Goal: Information Seeking & Learning: Learn about a topic

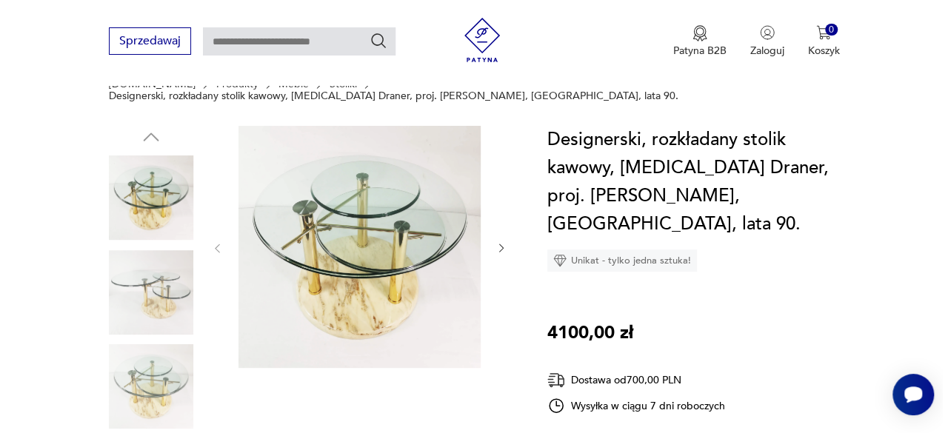
scroll to position [130, 0]
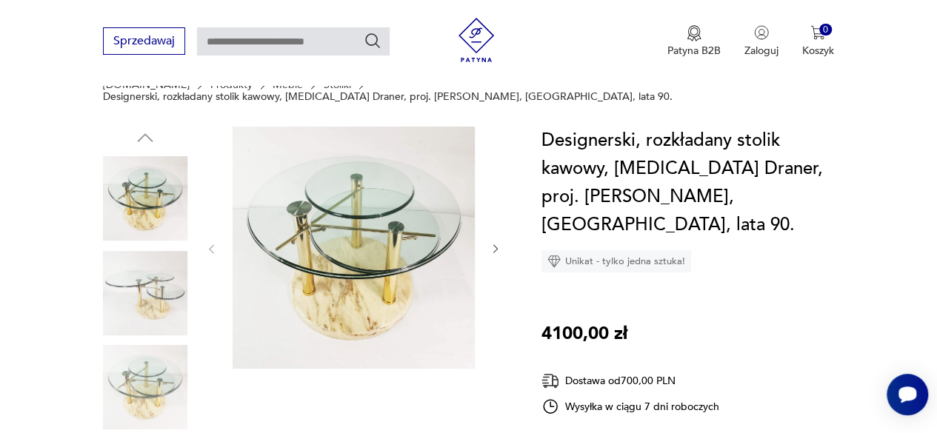
click at [497, 229] on div at bounding box center [353, 249] width 296 height 245
click at [499, 243] on icon "button" at bounding box center [496, 249] width 12 height 12
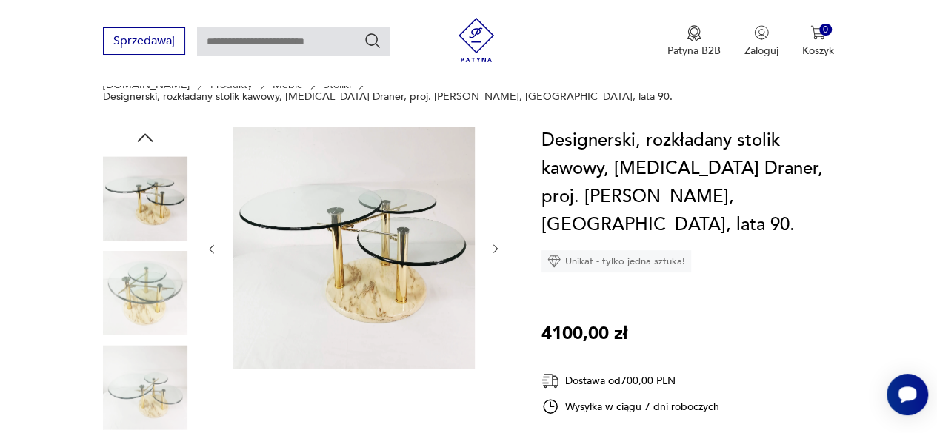
click at [282, 218] on img at bounding box center [354, 248] width 242 height 242
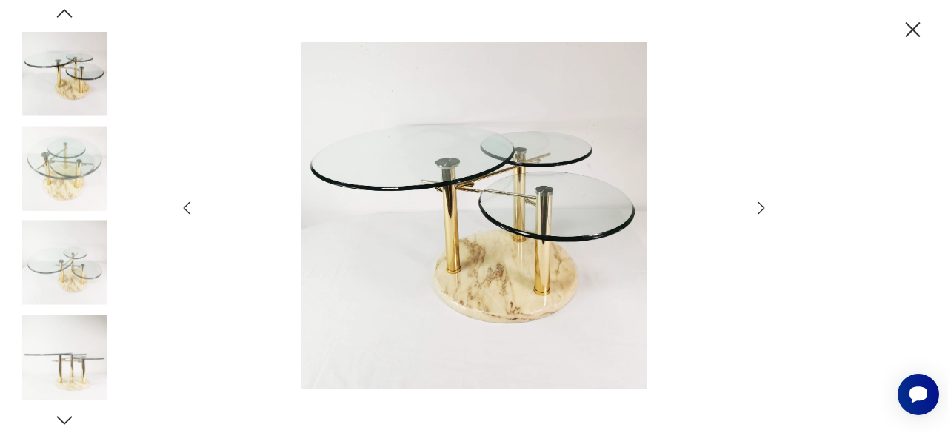
click at [762, 208] on icon "button" at bounding box center [762, 208] width 18 height 18
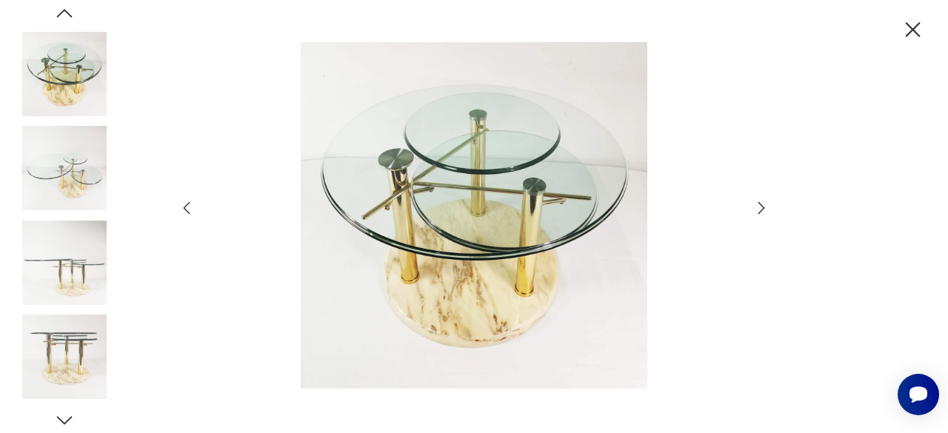
click at [762, 208] on icon "button" at bounding box center [762, 208] width 18 height 18
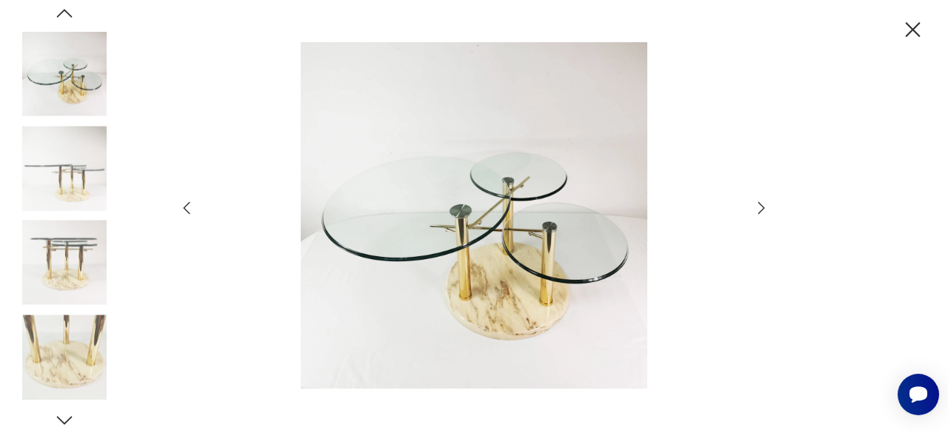
click at [762, 208] on icon "button" at bounding box center [762, 208] width 18 height 18
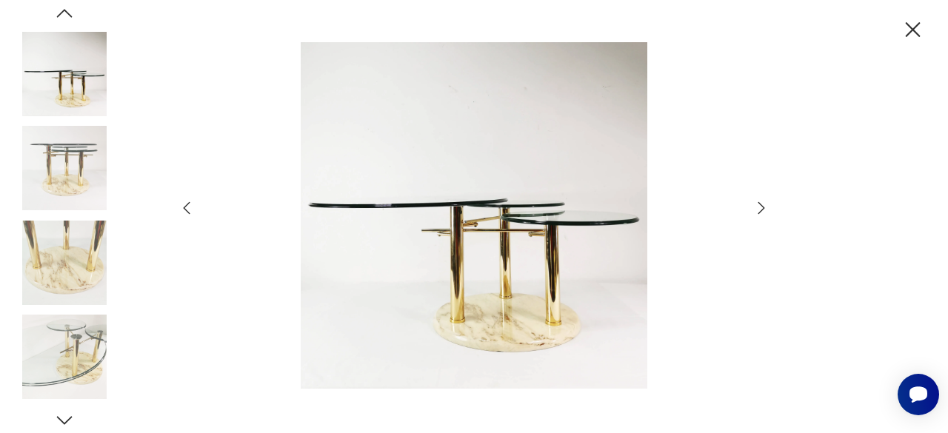
click at [762, 208] on icon "button" at bounding box center [762, 208] width 18 height 18
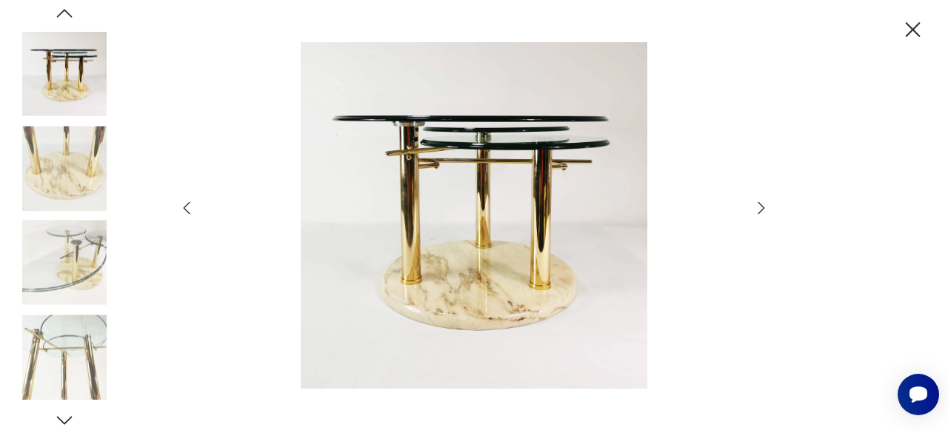
click at [762, 208] on icon "button" at bounding box center [762, 208] width 18 height 18
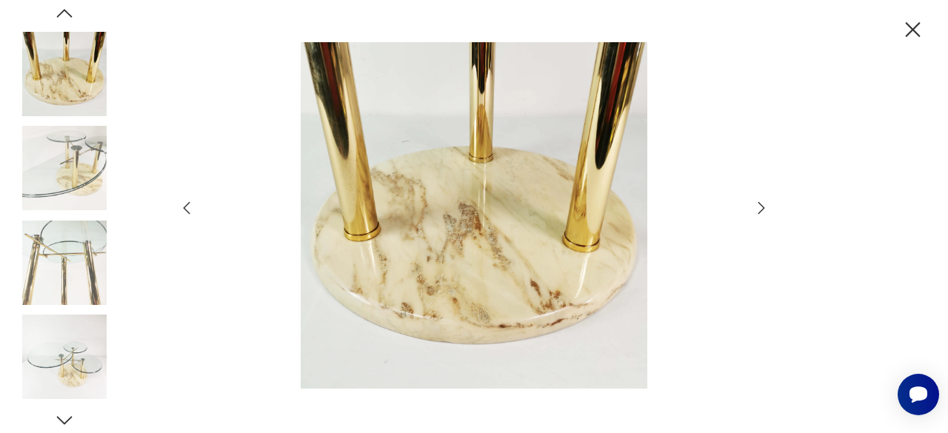
click at [762, 208] on icon "button" at bounding box center [762, 208] width 18 height 18
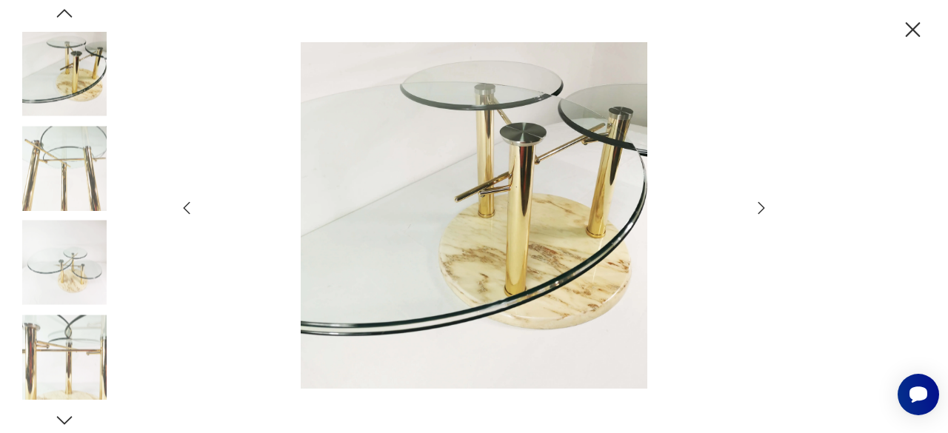
click at [762, 208] on icon "button" at bounding box center [762, 208] width 18 height 18
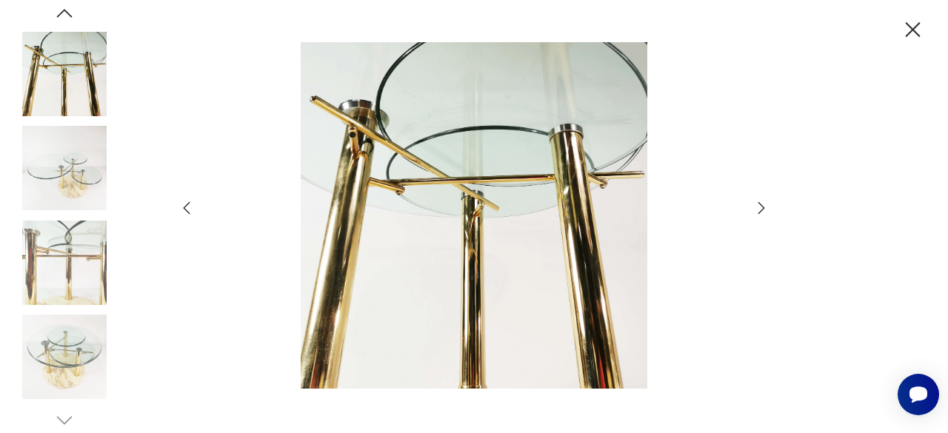
click at [762, 208] on icon "button" at bounding box center [762, 208] width 18 height 18
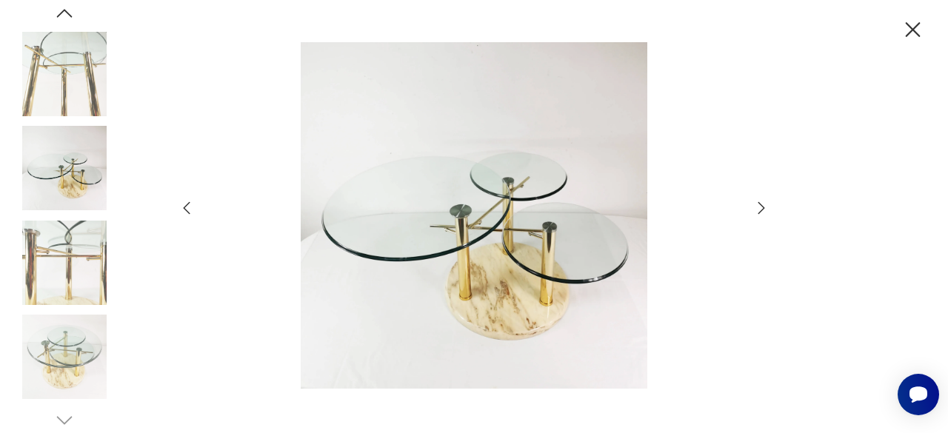
click at [762, 208] on icon "button" at bounding box center [762, 208] width 18 height 18
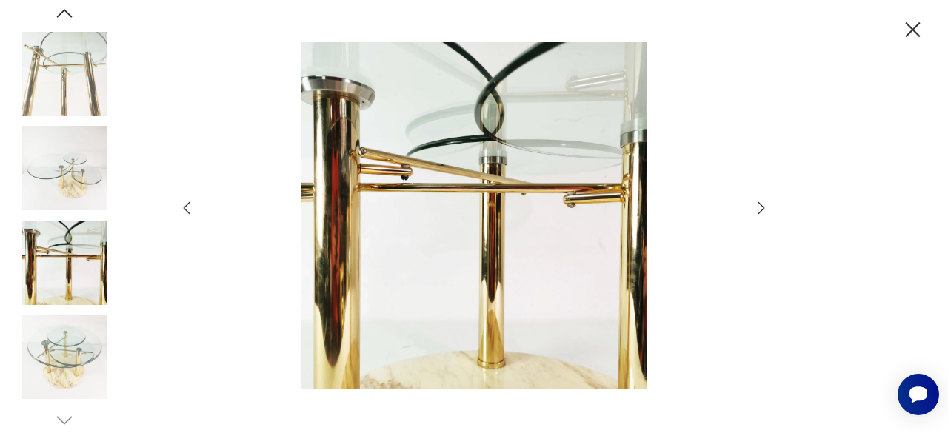
click at [762, 208] on icon "button" at bounding box center [762, 208] width 18 height 18
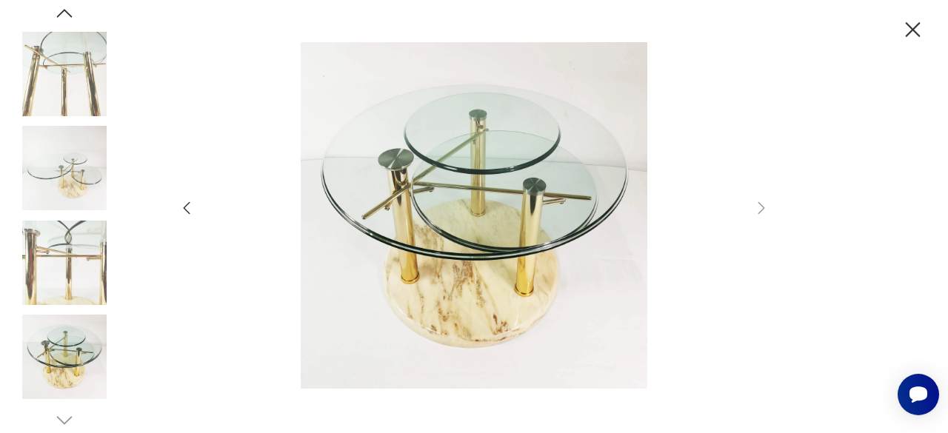
click at [911, 33] on icon "button" at bounding box center [913, 30] width 26 height 26
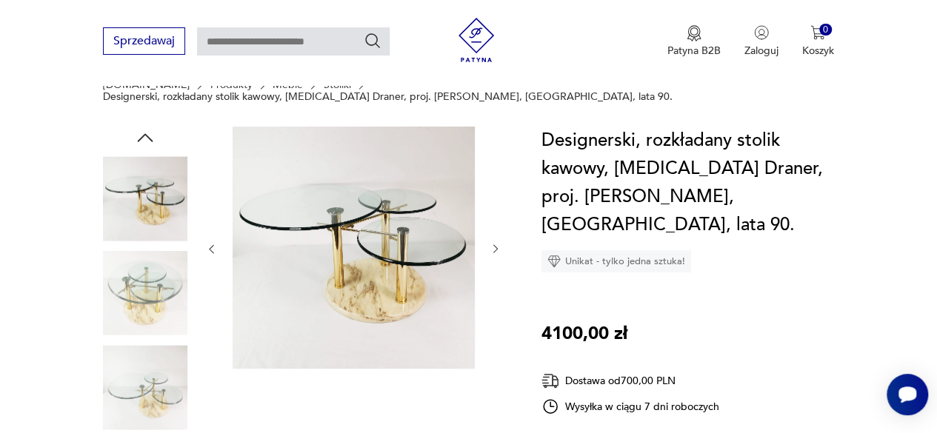
click at [312, 287] on img at bounding box center [354, 248] width 242 height 242
